Goal: Task Accomplishment & Management: Manage account settings

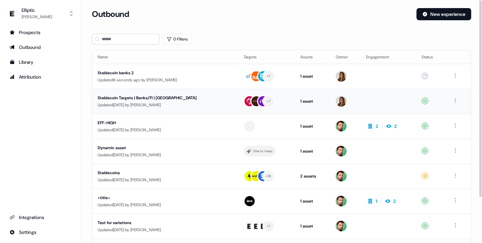
click at [187, 107] on div "Updated [DATE] by [PERSON_NAME]" at bounding box center [165, 105] width 135 height 7
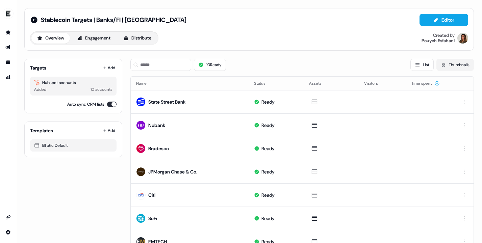
click at [459, 63] on button "Thumbnails" at bounding box center [454, 65] width 37 height 12
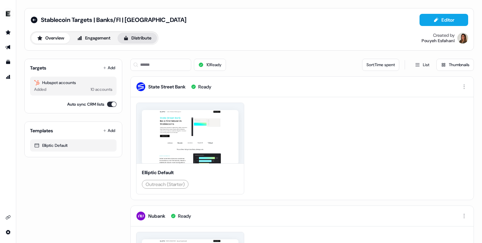
click at [157, 38] on button "Distribute" at bounding box center [138, 38] width 40 height 11
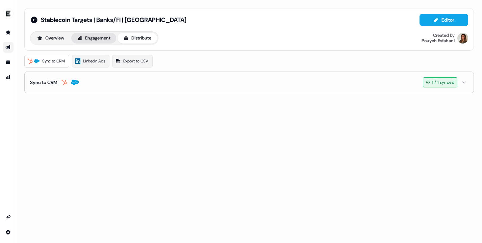
click at [108, 40] on button "Engagement" at bounding box center [93, 38] width 45 height 11
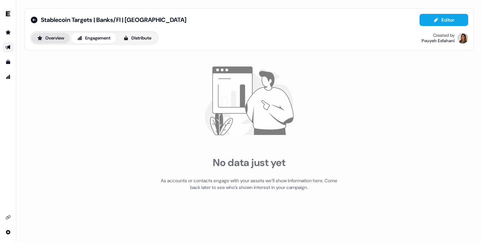
click at [60, 39] on button "Overview" at bounding box center [50, 38] width 38 height 11
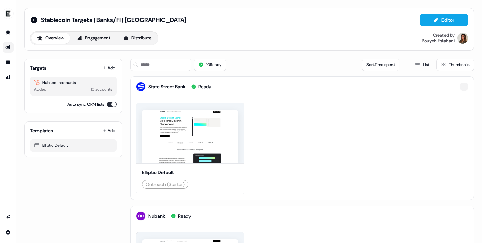
click at [463, 86] on html "For the best experience switch devices to a bigger screen. Go to [DOMAIN_NAME] …" at bounding box center [241, 121] width 482 height 243
click at [351, 107] on html "For the best experience switch devices to a bigger screen. Go to [DOMAIN_NAME] …" at bounding box center [241, 121] width 482 height 243
click at [142, 40] on button "Distribute" at bounding box center [138, 38] width 40 height 11
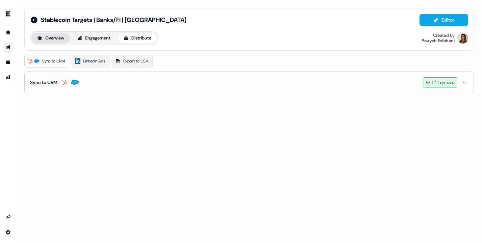
click at [50, 37] on button "Overview" at bounding box center [50, 38] width 38 height 11
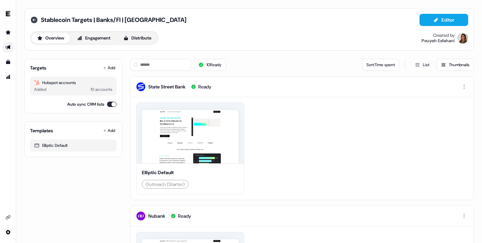
click at [37, 22] on icon at bounding box center [34, 20] width 8 height 8
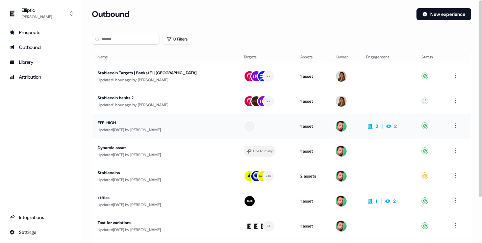
click at [199, 126] on div "EFF-HIGH" at bounding box center [158, 123] width 121 height 7
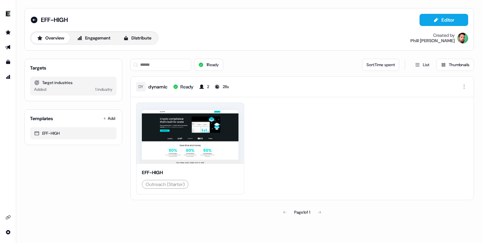
click at [203, 88] on icon at bounding box center [202, 86] width 4 height 4
click at [183, 88] on div "Ready" at bounding box center [186, 86] width 13 height 7
click at [107, 38] on button "Engagement" at bounding box center [93, 38] width 45 height 11
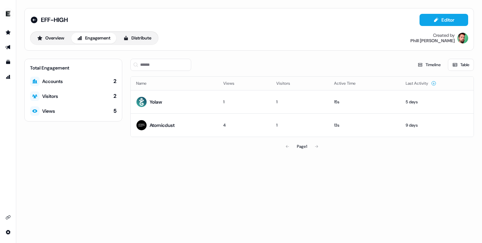
click at [52, 97] on div "Visitors" at bounding box center [50, 96] width 16 height 7
click at [54, 82] on div "Accounts" at bounding box center [52, 81] width 21 height 7
click at [146, 44] on div "Overview Engagement Distribute" at bounding box center [94, 38] width 128 height 14
click at [149, 38] on button "Distribute" at bounding box center [138, 38] width 40 height 11
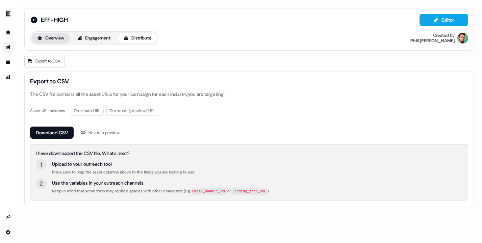
click at [52, 41] on button "Overview" at bounding box center [50, 38] width 38 height 11
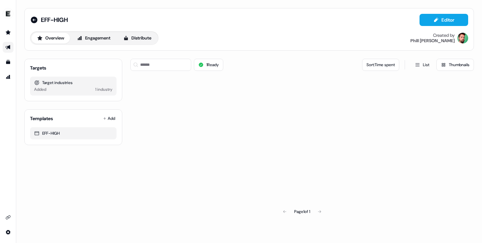
click at [52, 41] on button "Overview" at bounding box center [50, 38] width 38 height 11
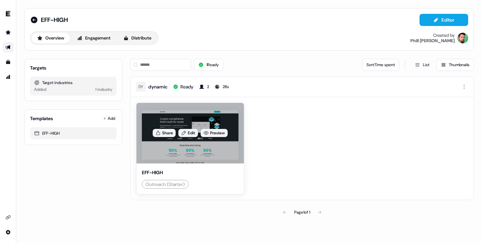
click at [164, 121] on div "Share Edit Preview" at bounding box center [189, 133] width 107 height 60
click at [213, 133] on link "Preview" at bounding box center [214, 133] width 27 height 8
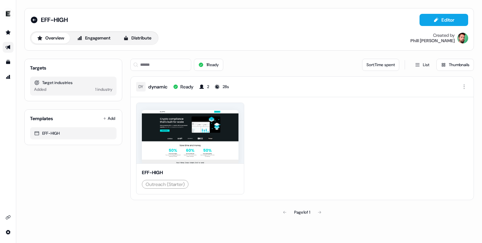
click at [8, 20] on div "side nav menu" at bounding box center [8, 13] width 16 height 16
click at [37, 40] on button "Overview" at bounding box center [50, 38] width 38 height 11
click at [9, 48] on icon "Go to outbound experience" at bounding box center [7, 47] width 5 height 4
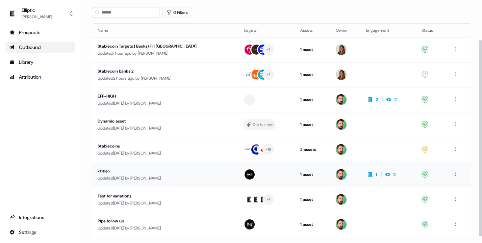
scroll to position [56, 0]
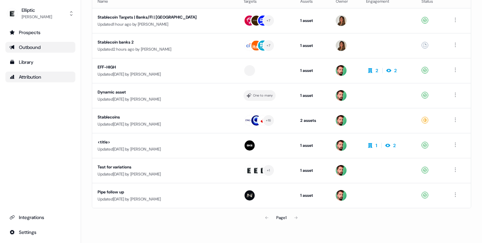
click at [37, 77] on div "Attribution" at bounding box center [40, 77] width 62 height 7
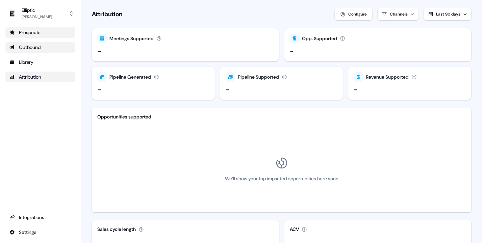
click at [38, 35] on div "Prospects" at bounding box center [40, 32] width 62 height 7
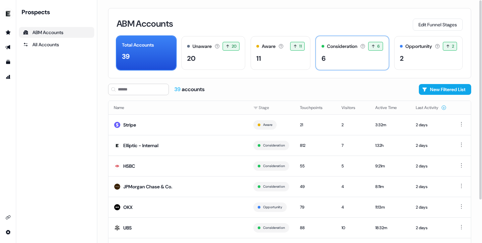
click at [340, 50] on div "Consideration Accounts with 25+ minutes of usage and 2+ visitors in the last 60…" at bounding box center [351, 46] width 61 height 9
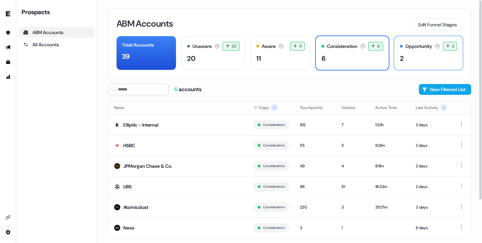
click at [413, 56] on div "2" at bounding box center [428, 58] width 57 height 10
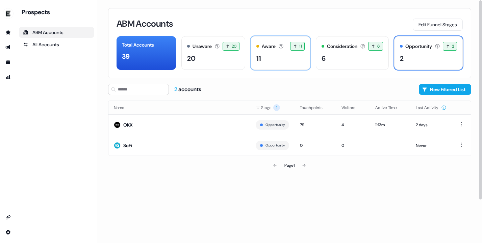
click at [273, 63] on div "11" at bounding box center [280, 58] width 48 height 10
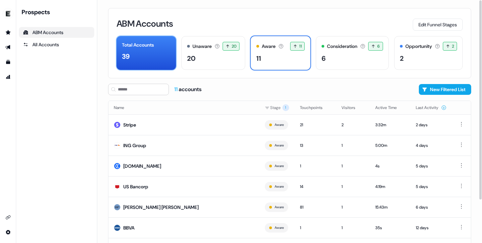
click at [145, 65] on div "Total Accounts 39" at bounding box center [145, 53] width 59 height 34
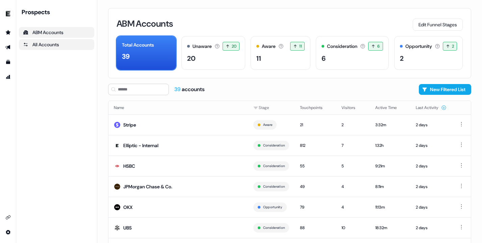
click at [32, 45] on div "All Accounts" at bounding box center [56, 44] width 67 height 7
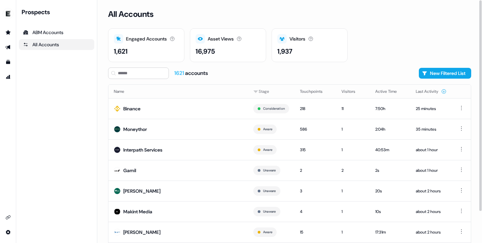
click at [319, 51] on div "1,937" at bounding box center [309, 51] width 65 height 10
click at [113, 46] on div "Engaged Accounts Accounts that have interacted with an asset. 1,621" at bounding box center [146, 45] width 76 height 34
click at [117, 39] on icon at bounding box center [118, 38] width 5 height 5
click at [424, 72] on icon at bounding box center [424, 73] width 5 height 5
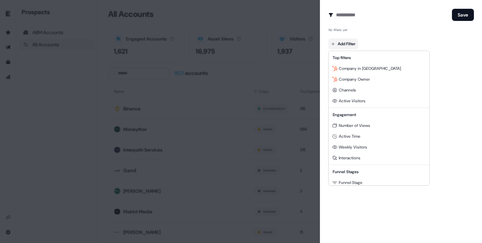
click at [353, 42] on body "For the best experience switch devices to a bigger screen. Go to [DOMAIN_NAME] …" at bounding box center [241, 121] width 482 height 243
click at [341, 70] on span "Company in [GEOGRAPHIC_DATA]" at bounding box center [370, 68] width 62 height 5
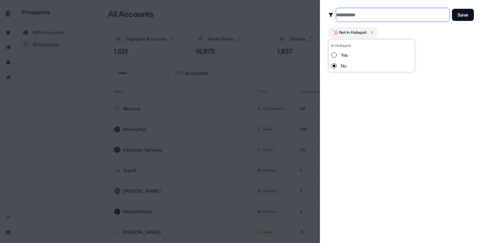
click at [387, 19] on input at bounding box center [392, 15] width 113 height 14
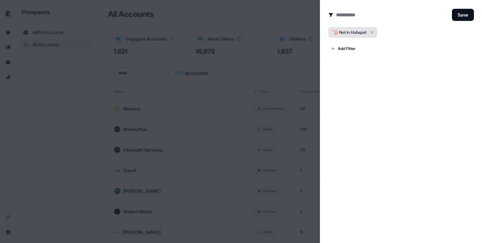
click at [355, 33] on div "Not In Hubspot" at bounding box center [352, 32] width 27 height 7
click at [351, 94] on div "Create Audience Filter Create a new audience by setting a name and configuring …" at bounding box center [401, 121] width 162 height 243
click at [376, 33] on icon "button" at bounding box center [372, 32] width 8 height 8
click at [349, 44] on body "For the best experience switch devices to a bigger screen. Go to [DOMAIN_NAME] …" at bounding box center [241, 121] width 482 height 243
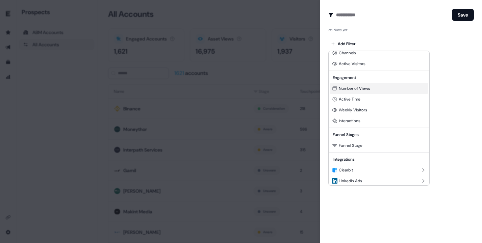
scroll to position [61, 0]
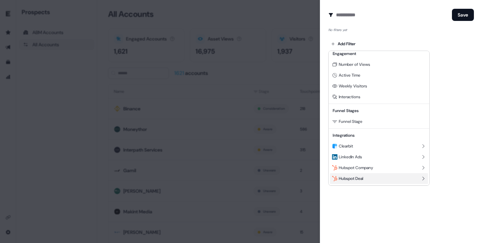
click at [421, 178] on icon at bounding box center [422, 178] width 5 height 5
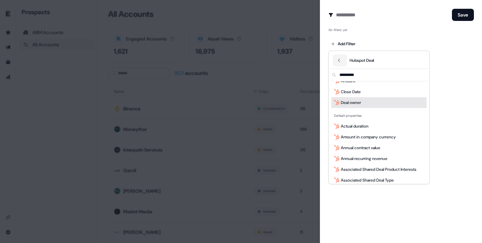
scroll to position [0, 0]
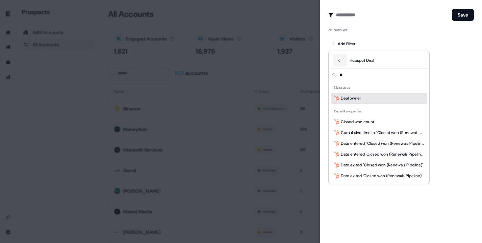
type input "***"
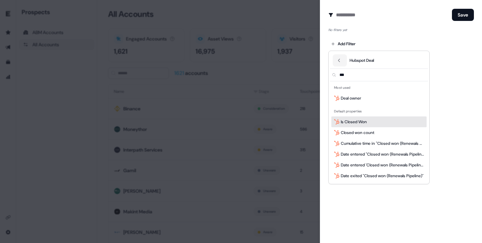
click at [390, 125] on div "Is Closed Won" at bounding box center [378, 121] width 95 height 11
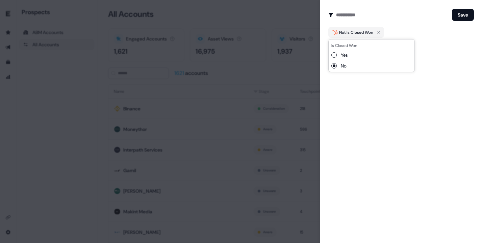
click at [336, 67] on icon "button" at bounding box center [334, 65] width 8 height 3
click at [342, 98] on div "Create Audience Filter Create a new audience by setting a name and configuring …" at bounding box center [401, 121] width 162 height 243
click at [458, 16] on button "Save" at bounding box center [463, 15] width 22 height 12
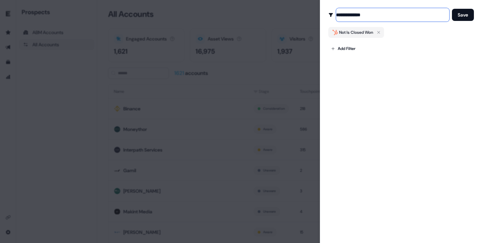
drag, startPoint x: 346, startPoint y: 15, endPoint x: 394, endPoint y: 16, distance: 47.3
click at [394, 16] on input "**********" at bounding box center [392, 15] width 113 height 14
type input "**********"
click at [457, 11] on button "Save" at bounding box center [463, 15] width 22 height 12
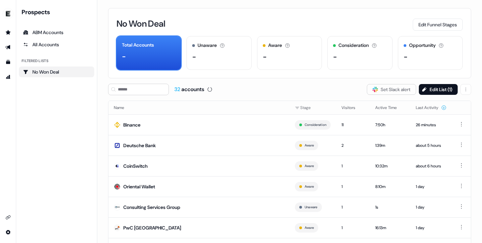
click at [70, 72] on div "No Won Deal" at bounding box center [56, 72] width 67 height 7
click at [18, 71] on div "Prospects ABM Accounts All Accounts Filtered lists No Won Deal" at bounding box center [56, 121] width 81 height 243
click at [445, 96] on div "72 accounts Slack Logo SVG Set Slack alert Edit List ( 1 ) Name Stage Visitors …" at bounding box center [289, 190] width 363 height 212
click at [437, 91] on button "Edit List ( 1 )" at bounding box center [438, 89] width 39 height 11
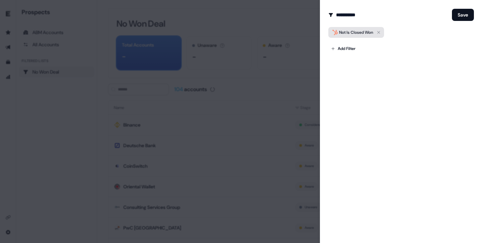
click at [381, 31] on icon "button" at bounding box center [378, 32] width 8 height 8
click at [349, 42] on body "For the best experience switch devices to a bigger screen. Go to [DOMAIN_NAME] …" at bounding box center [241, 121] width 482 height 243
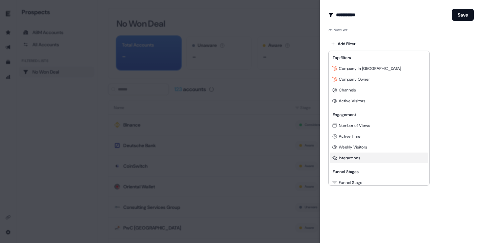
scroll to position [61, 0]
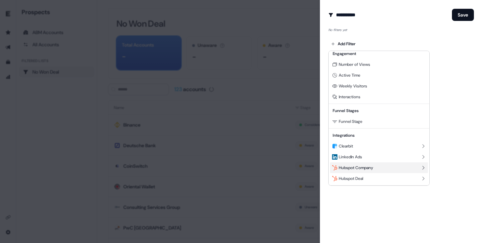
click at [376, 167] on div "Hubspot Company" at bounding box center [379, 167] width 98 height 11
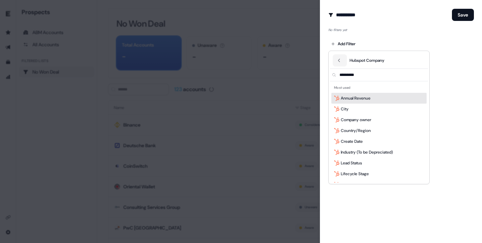
scroll to position [0, 0]
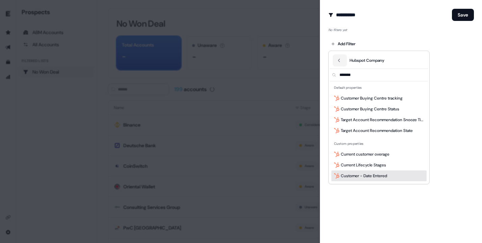
type input "*******"
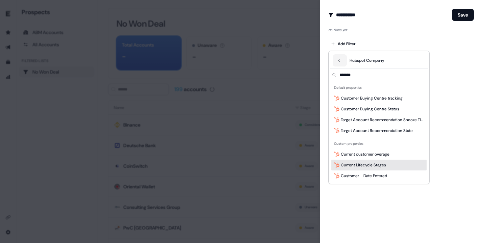
click at [364, 167] on span "Current Lifecycle Stages" at bounding box center [363, 165] width 45 height 7
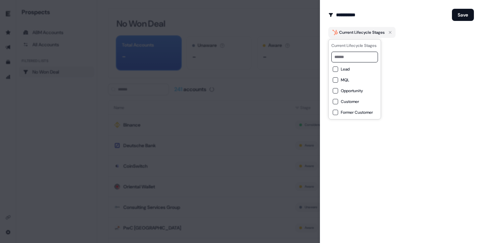
click at [335, 68] on button "Lead" at bounding box center [335, 69] width 5 height 5
click at [335, 81] on button "MQL" at bounding box center [335, 79] width 5 height 5
click at [336, 92] on button "Opportunity" at bounding box center [335, 90] width 5 height 5
click at [337, 111] on Customer "Former Customer" at bounding box center [335, 112] width 5 height 5
click at [420, 60] on div "**********" at bounding box center [401, 121] width 162 height 243
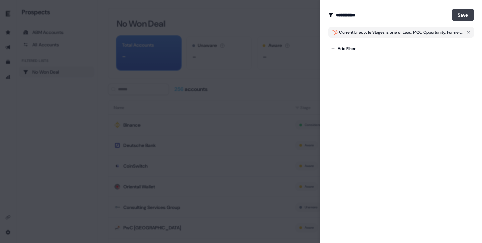
click at [464, 12] on button "Save" at bounding box center [463, 15] width 22 height 12
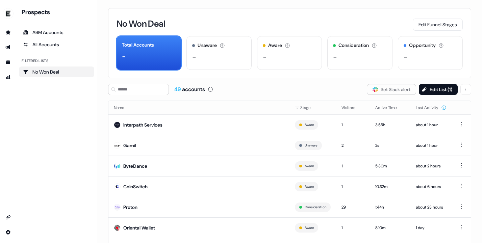
click at [53, 75] on div "No Won Deal" at bounding box center [56, 72] width 67 height 7
click at [441, 92] on button "Edit List ( 1 )" at bounding box center [438, 89] width 39 height 11
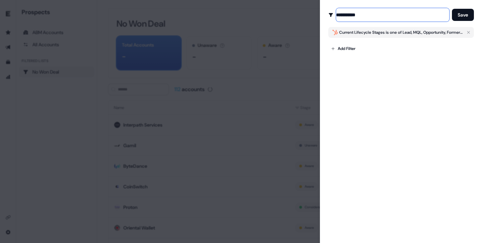
click at [355, 17] on input "**********" at bounding box center [392, 15] width 113 height 14
click at [360, 17] on input "**********" at bounding box center [392, 15] width 113 height 14
type input "**********"
click at [459, 19] on button "Save" at bounding box center [463, 15] width 22 height 12
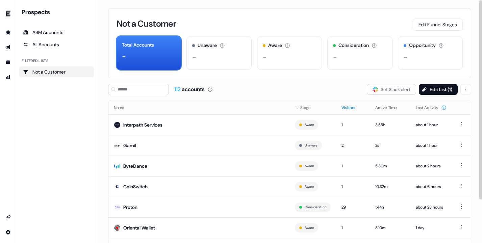
click at [341, 108] on button "Visitors" at bounding box center [352, 108] width 22 height 12
